Goal: Transaction & Acquisition: Purchase product/service

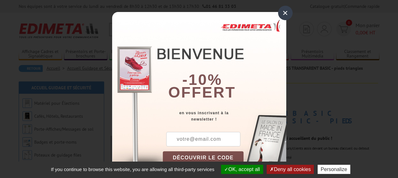
click at [281, 11] on div "×" at bounding box center [285, 13] width 15 height 15
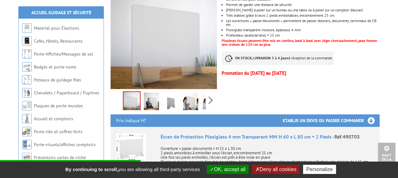
scroll to position [190, 0]
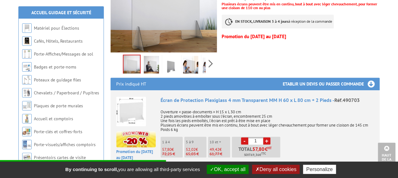
click at [131, 108] on img at bounding box center [131, 112] width 30 height 30
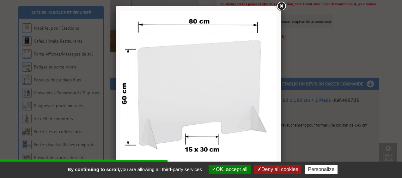
click at [281, 9] on link at bounding box center [281, 6] width 11 height 11
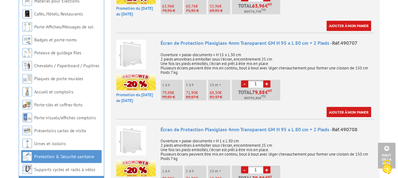
scroll to position [0, 0]
click at [133, 50] on img at bounding box center [131, 55] width 30 height 30
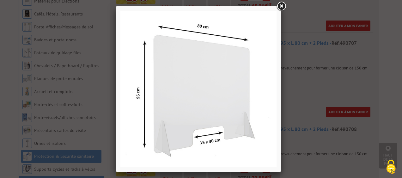
click at [281, 6] on link at bounding box center [281, 6] width 11 height 11
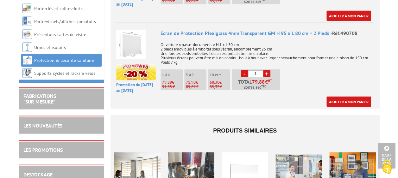
scroll to position [569, 0]
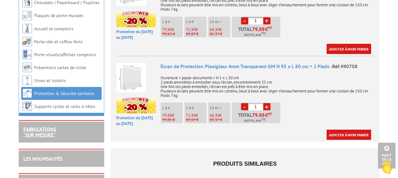
click at [43, 134] on link "FABRICATIONS "Sur Mesure"" at bounding box center [39, 132] width 33 height 12
